Goal: Transaction & Acquisition: Book appointment/travel/reservation

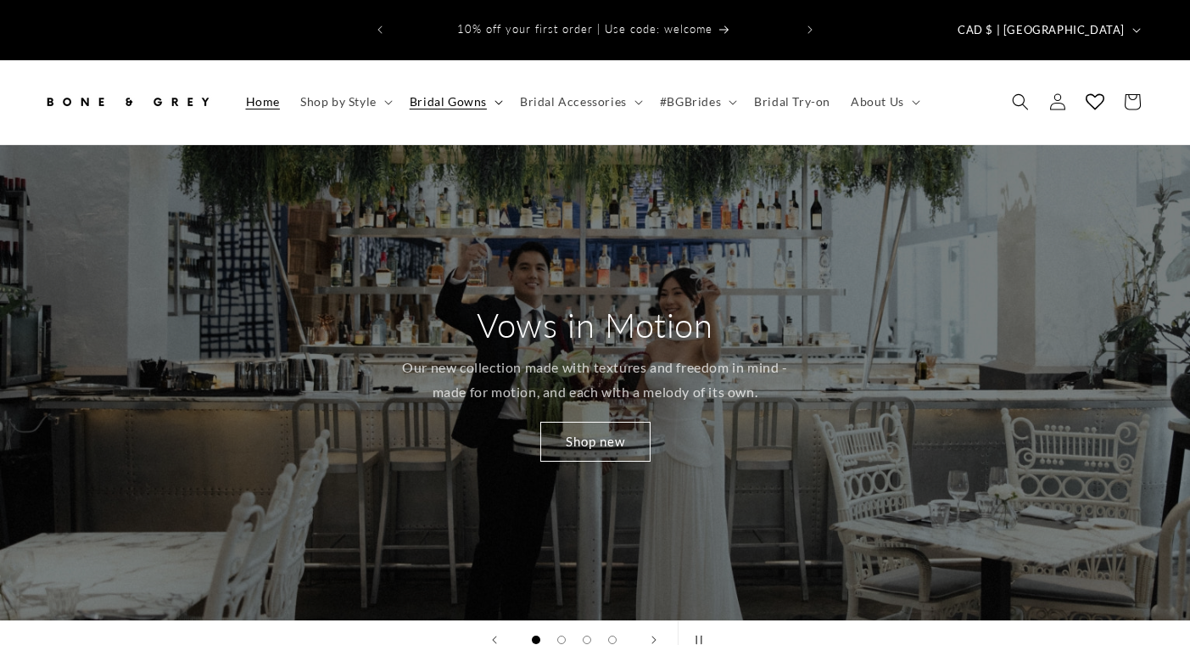
click at [456, 94] on span "Bridal Gowns" at bounding box center [448, 101] width 77 height 15
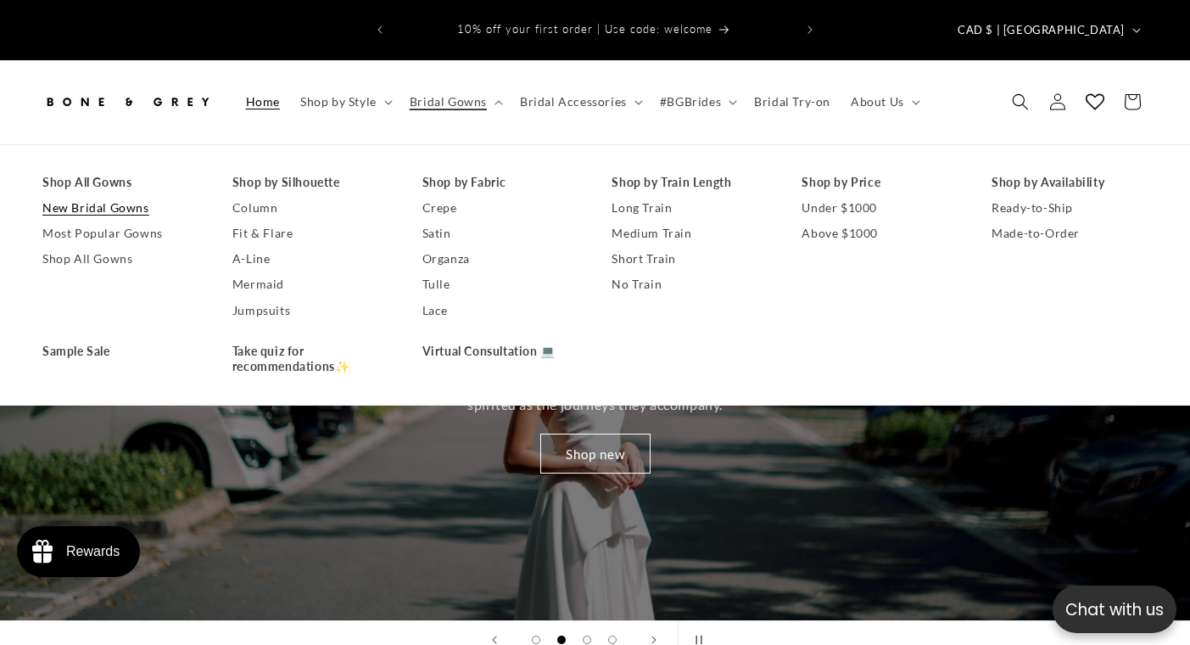
click at [125, 195] on link "New Bridal Gowns" at bounding box center [120, 207] width 156 height 25
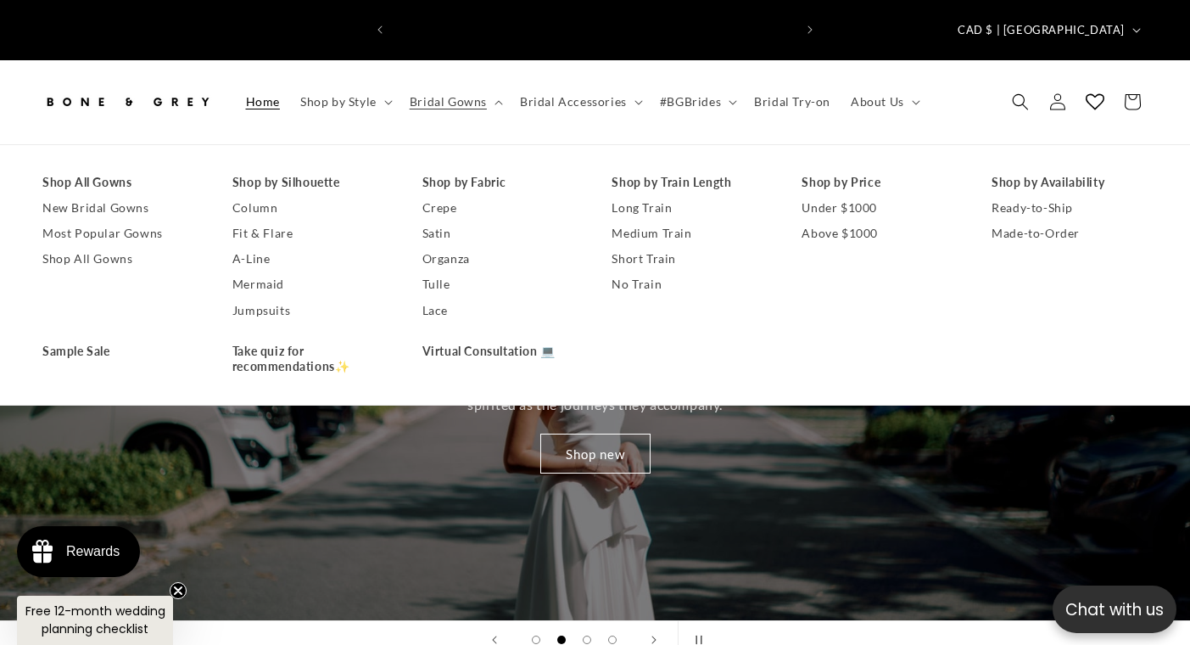
scroll to position [0, 400]
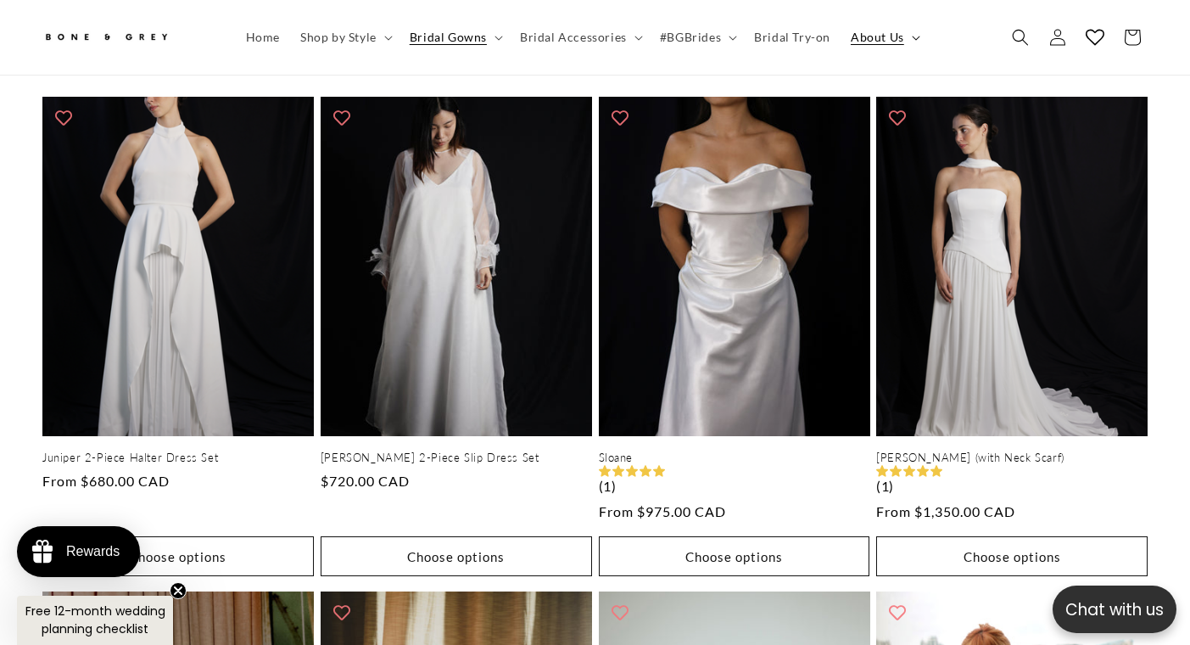
click at [884, 33] on span "About Us" at bounding box center [877, 37] width 53 height 15
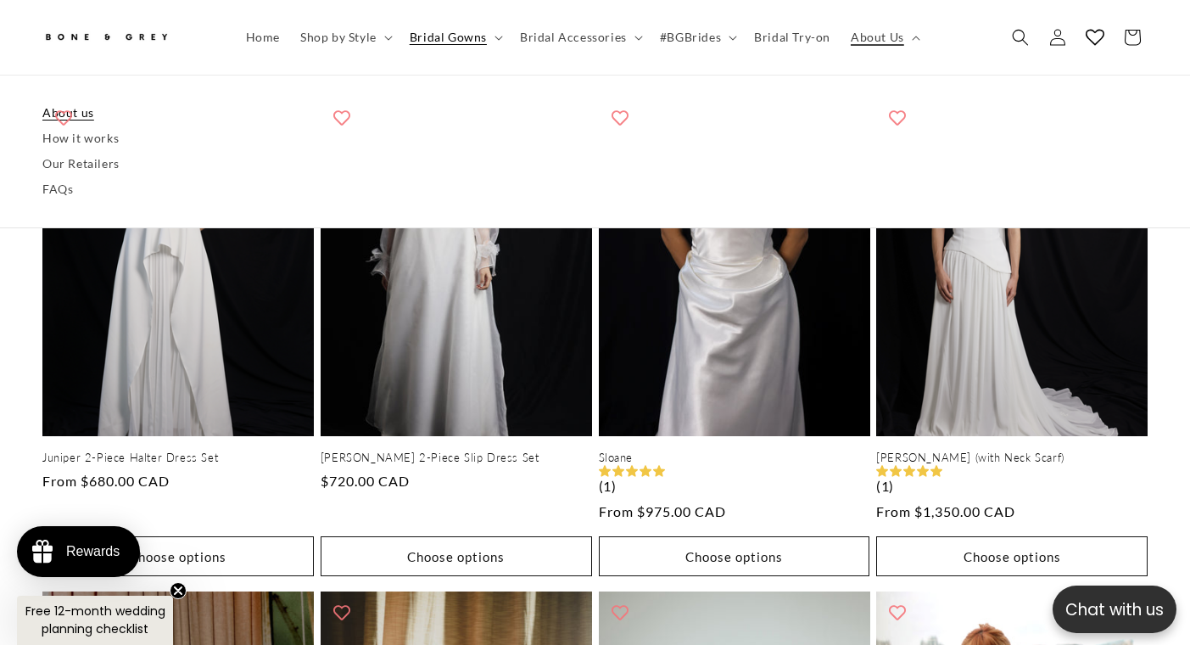
scroll to position [0, 400]
click at [77, 110] on link "About us" at bounding box center [594, 112] width 1105 height 25
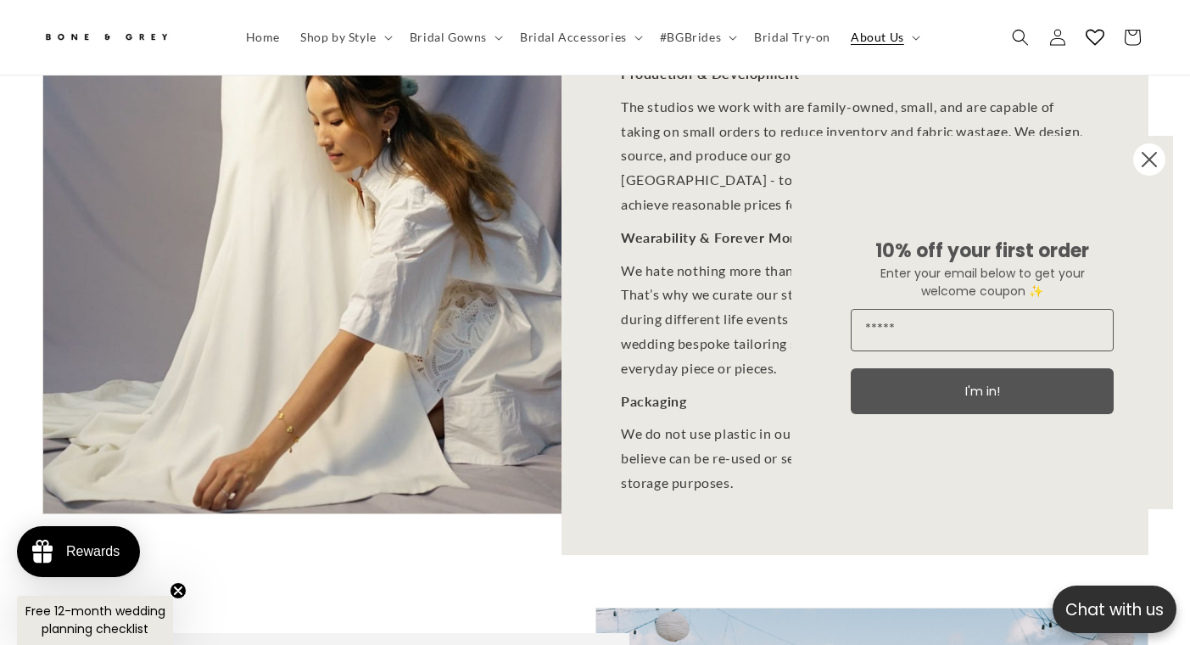
scroll to position [1638, 0]
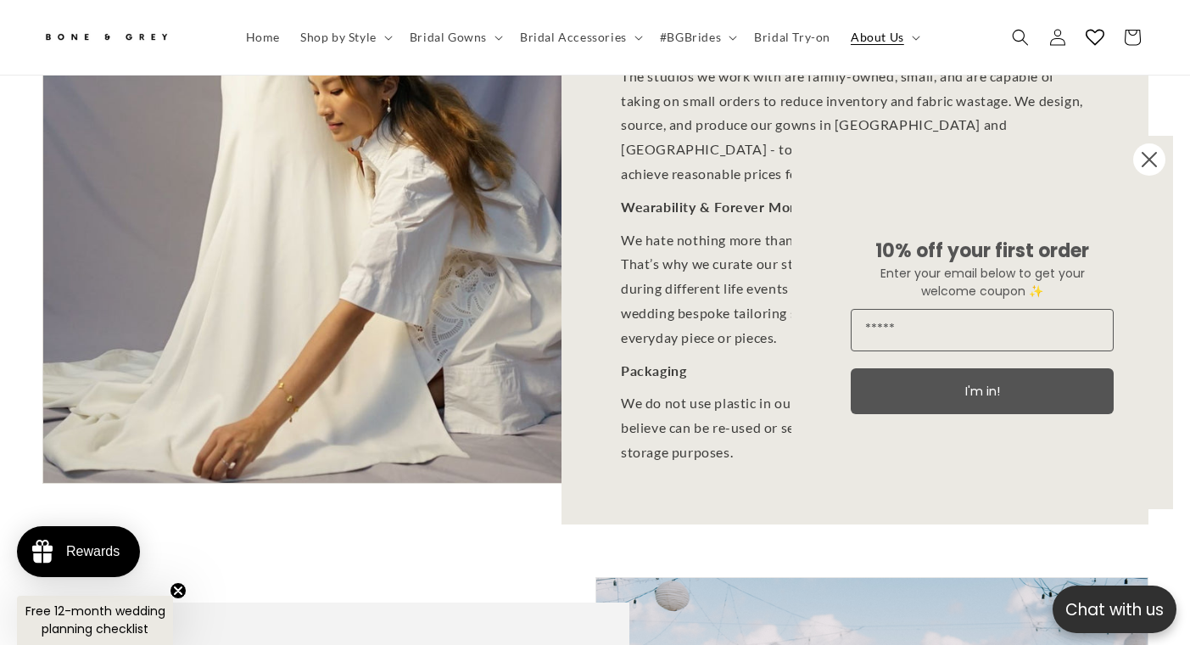
click at [1147, 167] on circle "Close dialog" at bounding box center [1149, 159] width 32 height 32
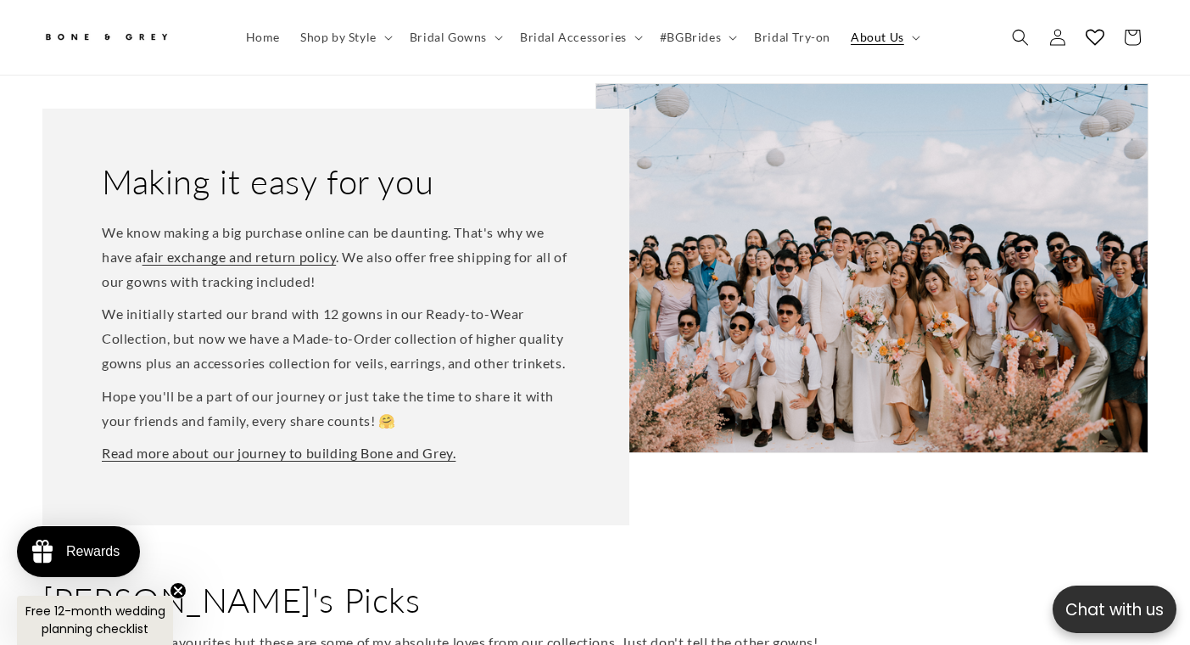
scroll to position [2136, 0]
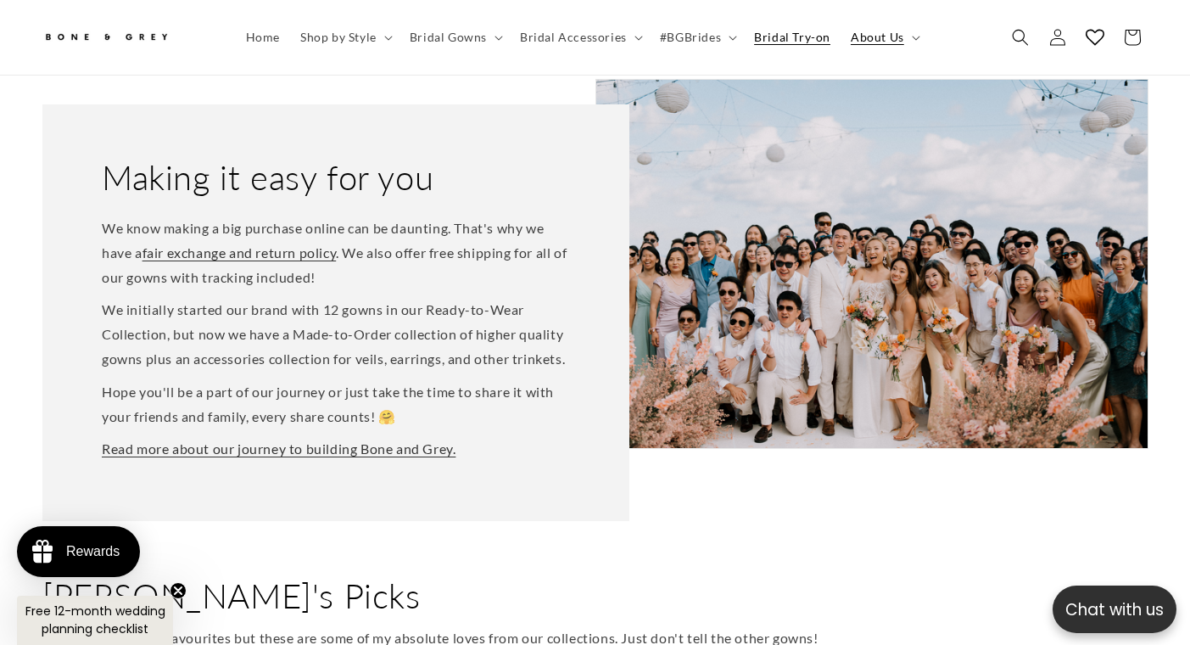
click at [754, 40] on span "Bridal Try-on" at bounding box center [792, 37] width 76 height 15
